Goal: Transaction & Acquisition: Book appointment/travel/reservation

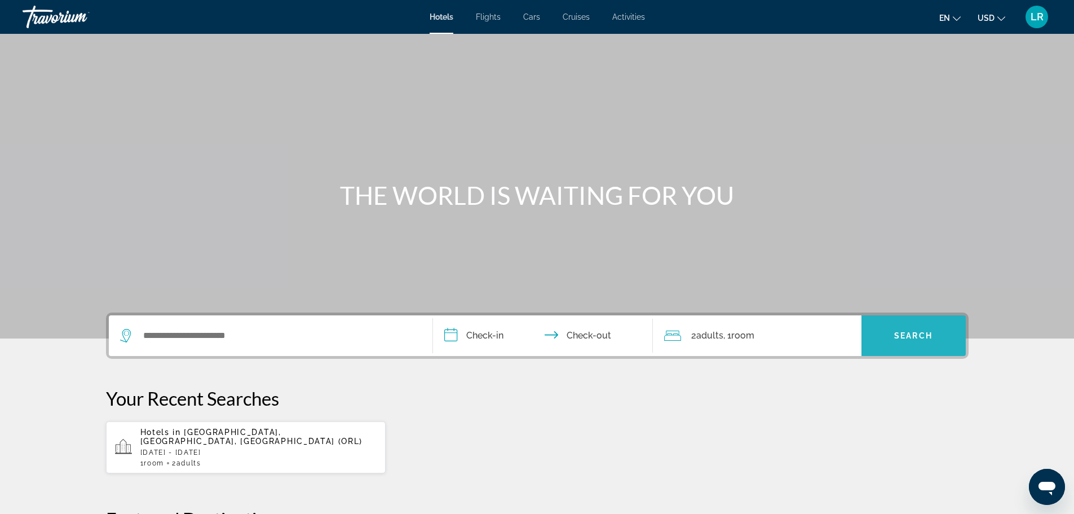
click at [896, 340] on span "Search widget" at bounding box center [913, 335] width 104 height 27
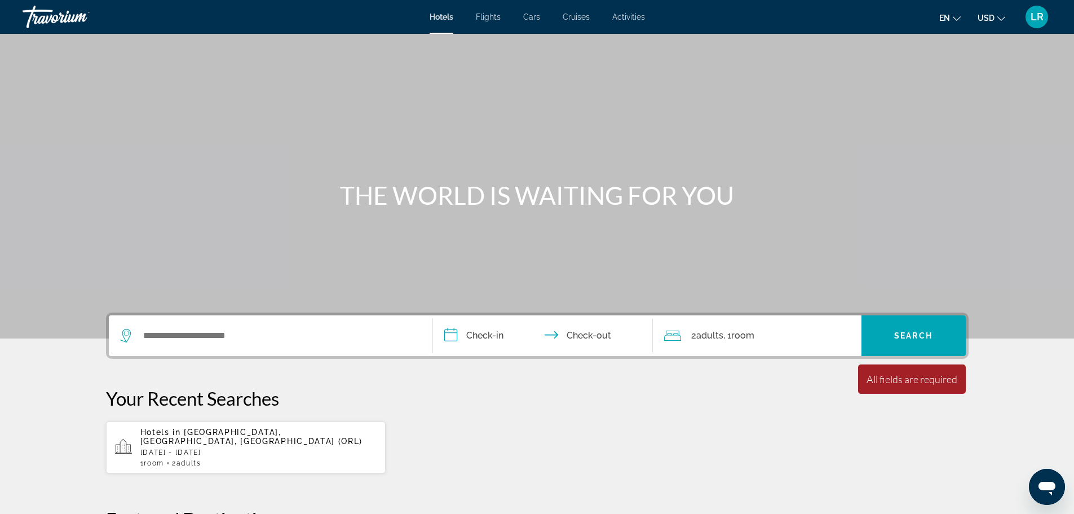
click at [767, 393] on p "Your Recent Searches" at bounding box center [537, 398] width 862 height 23
click at [267, 333] on input "Search widget" at bounding box center [278, 335] width 273 height 17
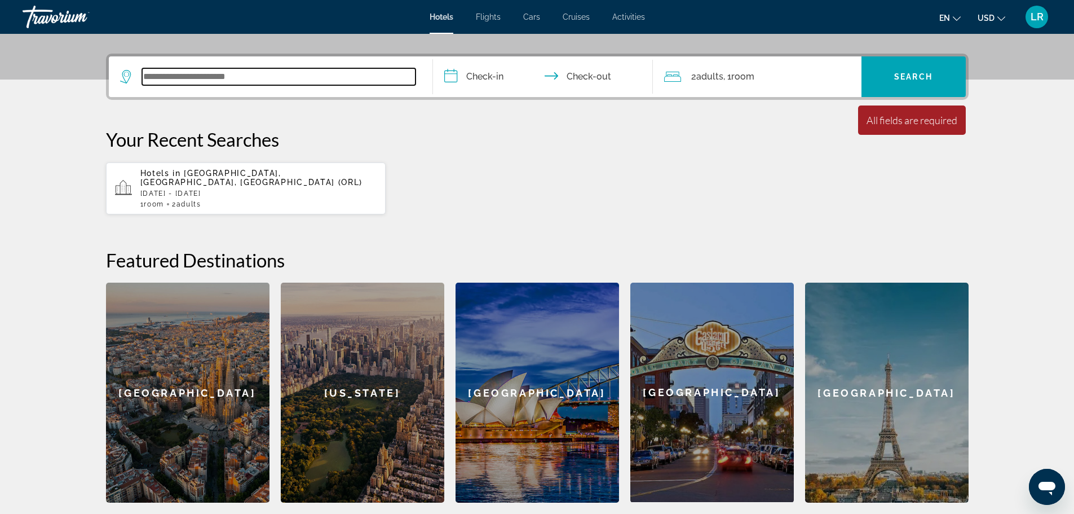
scroll to position [276, 0]
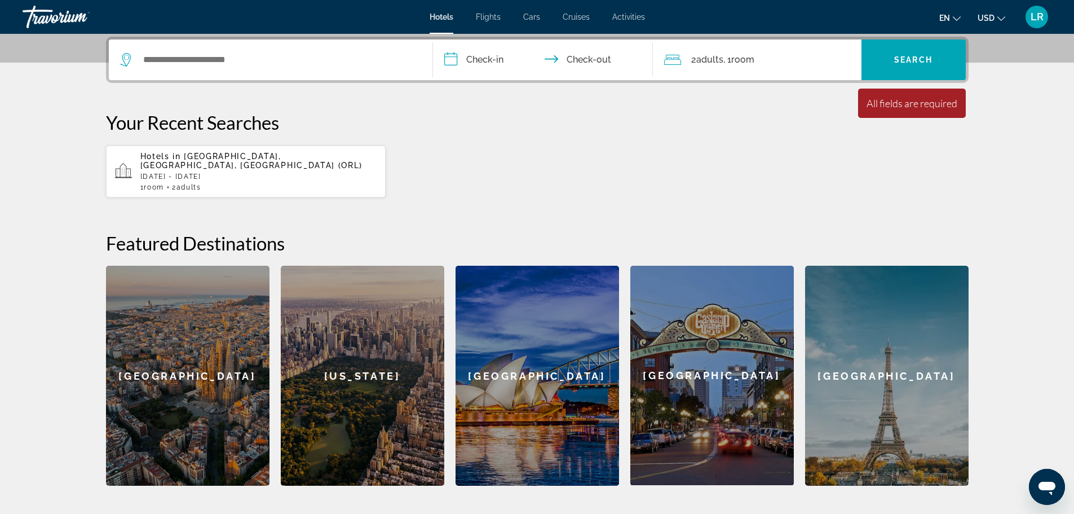
click at [245, 162] on div "Hotels in [GEOGRAPHIC_DATA], [GEOGRAPHIC_DATA], [GEOGRAPHIC_DATA] (ORL) [DATE] …" at bounding box center [258, 171] width 237 height 39
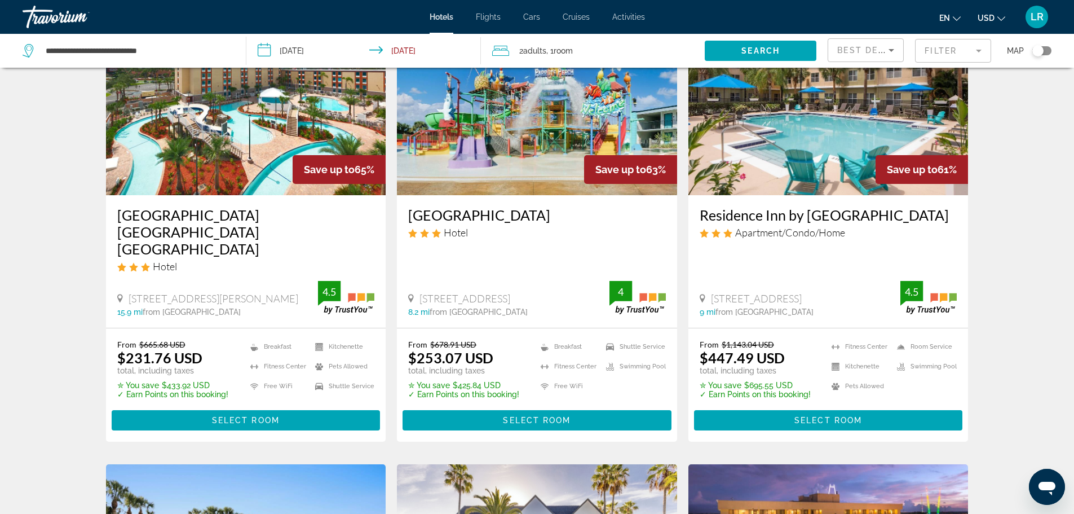
scroll to position [113, 0]
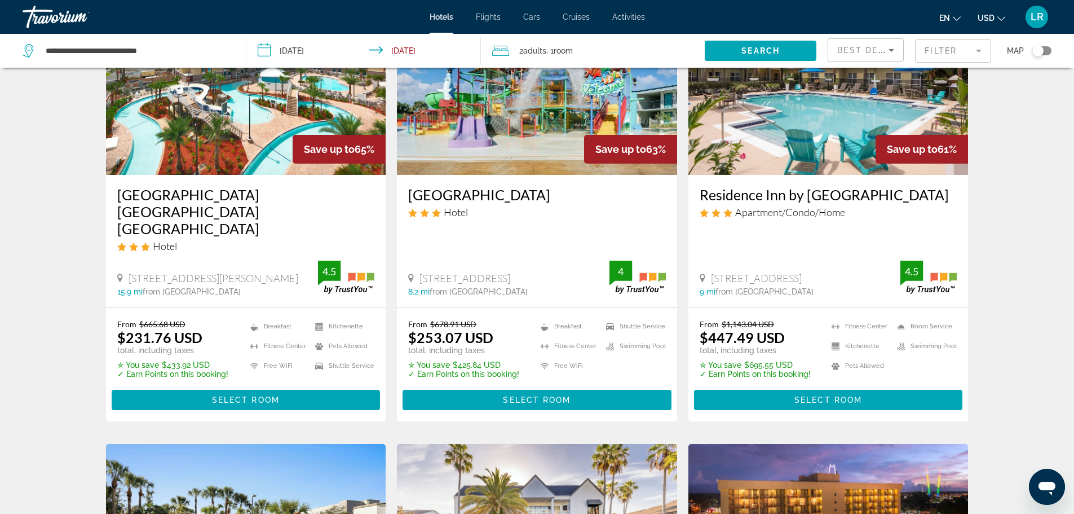
click at [256, 134] on img "Main content" at bounding box center [246, 84] width 280 height 180
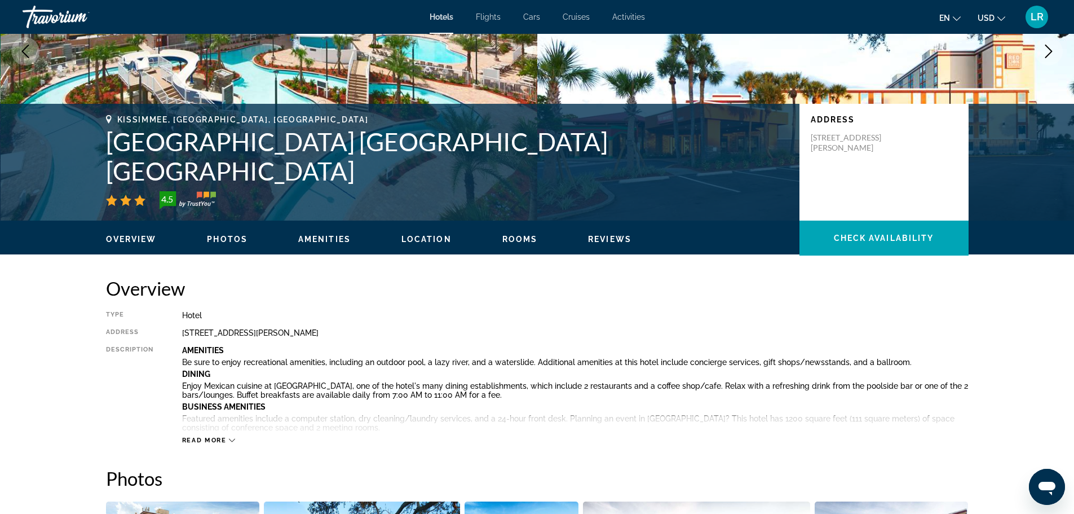
scroll to position [169, 0]
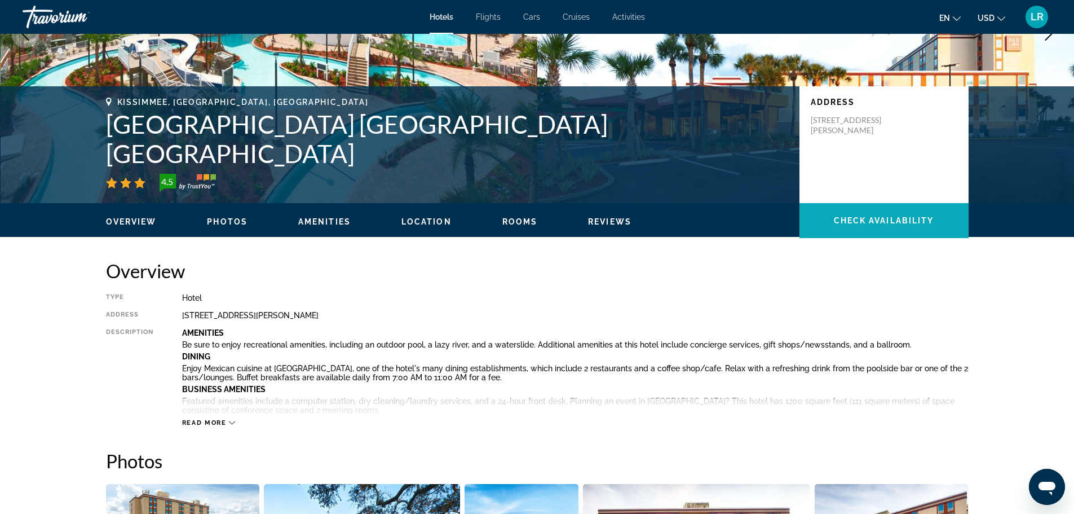
click at [866, 223] on span "Check Availability" at bounding box center [884, 220] width 100 height 9
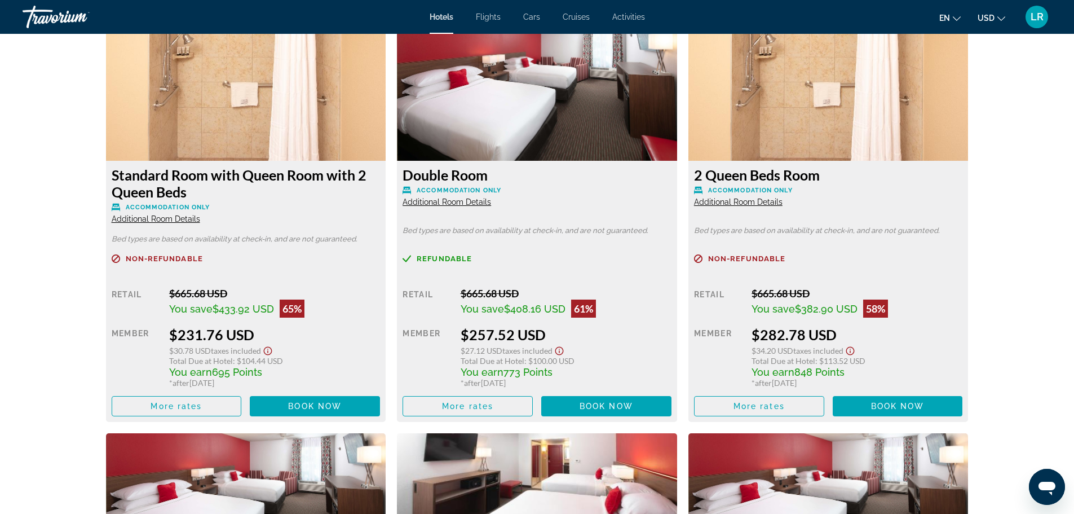
scroll to position [1596, 0]
